Goal: Complete application form: Complete application form

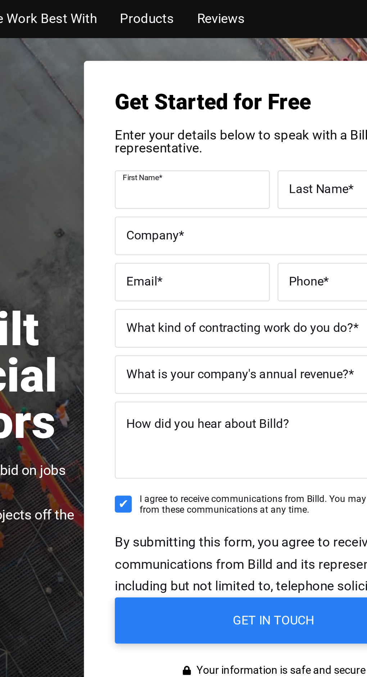
type input "[PERSON_NAME]"
type input "[EMAIL_ADDRESS][DOMAIN_NAME]"
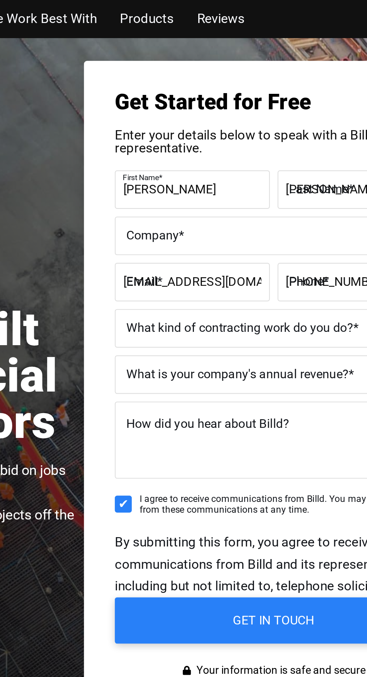
type input "[PHONE_NUMBER]"
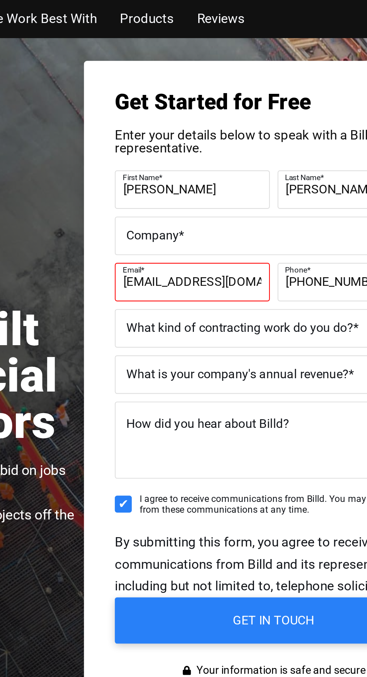
click at [288, 109] on label "Company *" at bounding box center [264, 110] width 137 height 10
click at [288, 109] on input "Company *" at bounding box center [264, 110] width 148 height 18
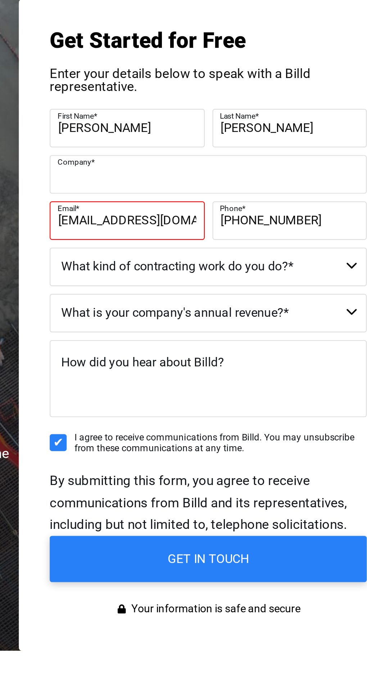
click at [212, 112] on input "Company *" at bounding box center [264, 110] width 148 height 18
type input "JMona"
click at [230, 159] on select "Commercial Commercial and Residential Residential Not a Contractor" at bounding box center [264, 153] width 148 height 18
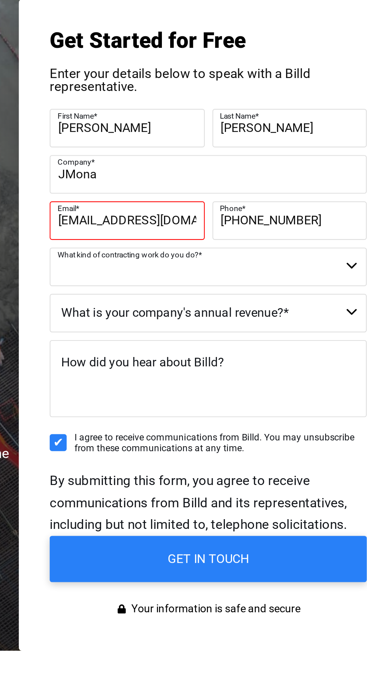
select select "Not a Contractor"
click at [190, 144] on select "Commercial Commercial and Residential Residential Not a Contractor" at bounding box center [264, 153] width 148 height 18
click at [309, 173] on select "$40M + $25M - $40M $8M - $25M $4M - $8M $2M - $4M $1M - $2M Less than $1M" at bounding box center [264, 175] width 148 height 18
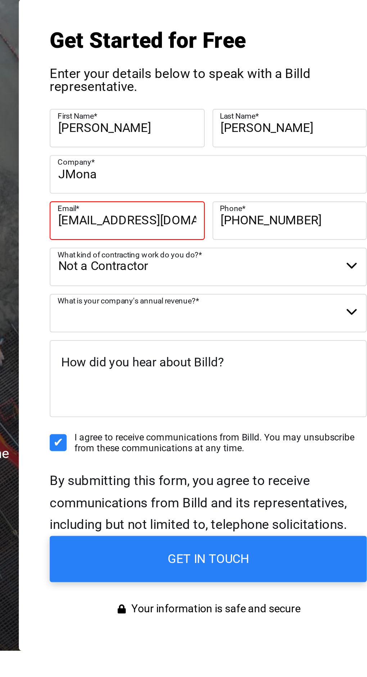
select select "Less than $1M"
click at [190, 166] on select "$40M + $25M - $40M $8M - $25M $4M - $8M $2M - $4M $1M - $2M Less than $1M" at bounding box center [264, 175] width 148 height 18
click at [300, 200] on textarea "How did you hear about Billd?" at bounding box center [264, 205] width 148 height 36
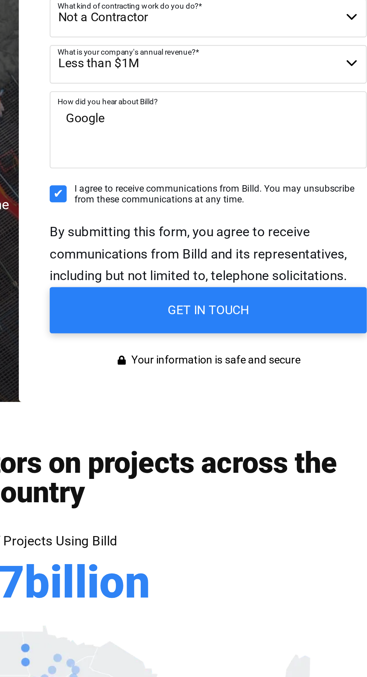
type textarea "Google"
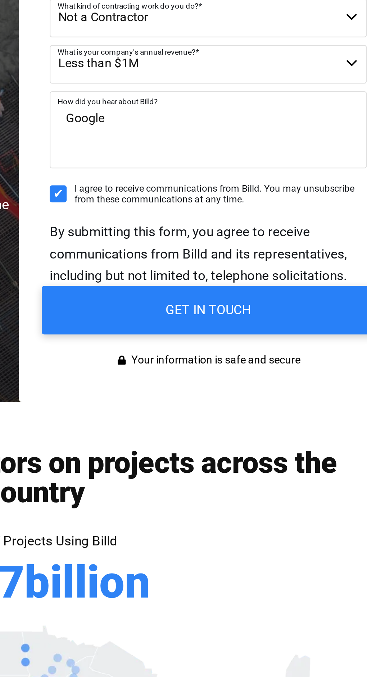
click at [277, 292] on input "GET IN TOUCH" at bounding box center [264, 289] width 155 height 23
click at [298, 290] on input "GET IN TOUCH" at bounding box center [264, 289] width 155 height 23
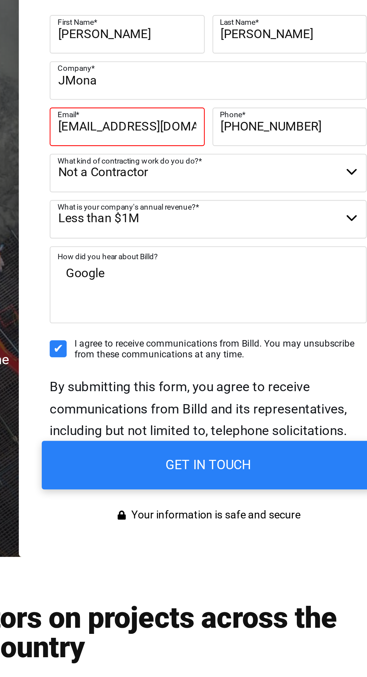
click at [313, 296] on input "GET IN TOUCH" at bounding box center [264, 289] width 155 height 23
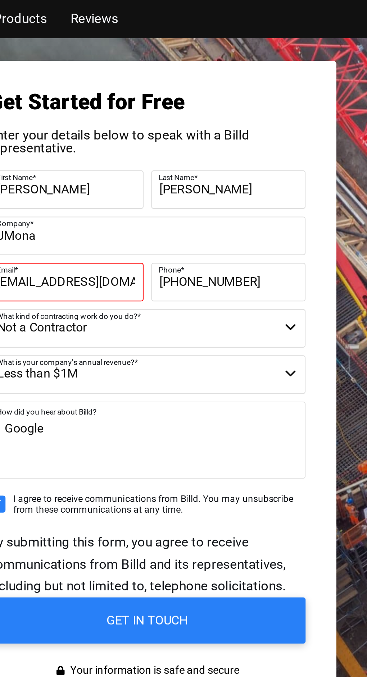
click at [267, 130] on input "[PHONE_NUMBER]" at bounding box center [302, 132] width 72 height 18
click at [239, 129] on label "Email *" at bounding box center [225, 126] width 63 height 10
click at [239, 129] on input "[EMAIL_ADDRESS][DOMAIN_NAME]" at bounding box center [226, 132] width 72 height 18
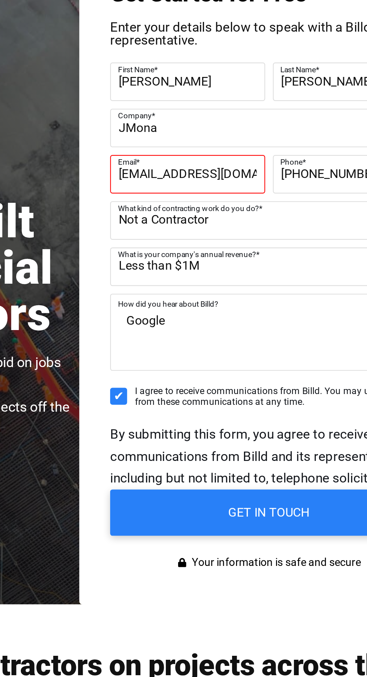
type input "[EMAIL_ADDRESS][DOMAIN_NAME]"
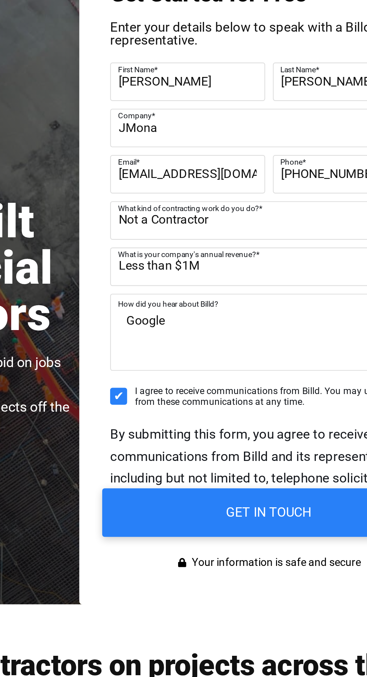
click at [293, 286] on input "GET IN TOUCH" at bounding box center [264, 289] width 155 height 23
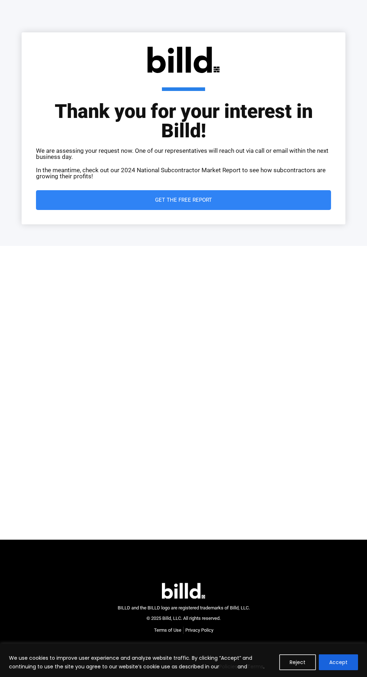
click at [294, 200] on span "Get the Free Report" at bounding box center [183, 200] width 266 height 5
